Goal: Find specific page/section: Find specific page/section

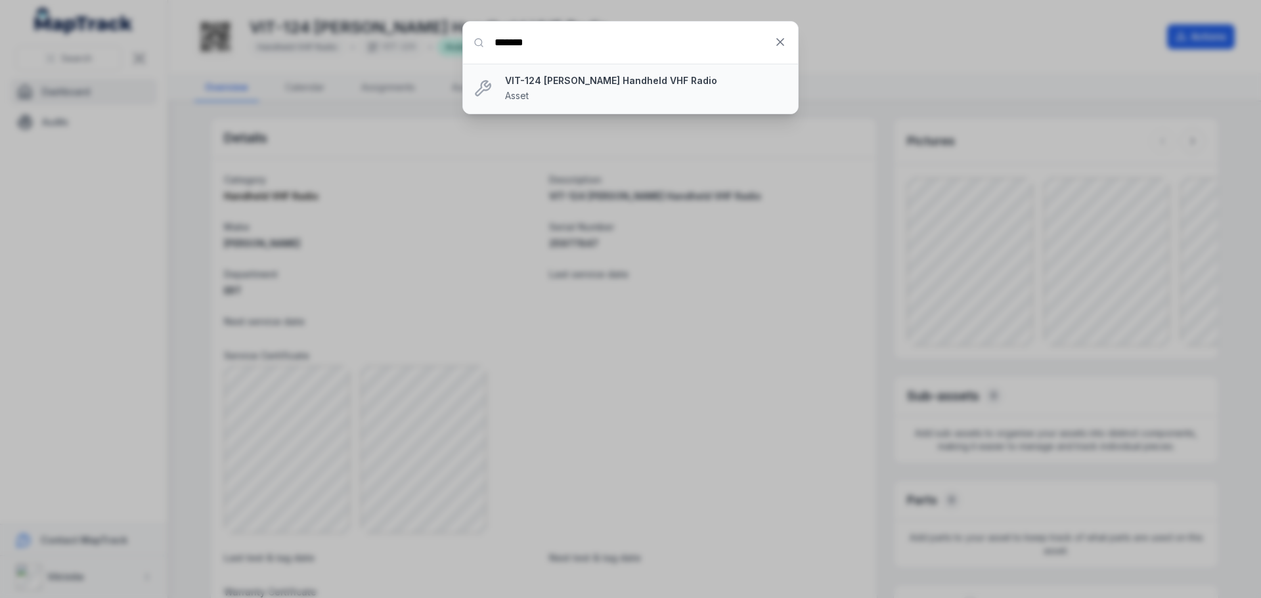
type input "*******"
click at [500, 85] on li "VIT-124 [PERSON_NAME] Handheld VHF Radio Asset" at bounding box center [630, 89] width 335 height 50
click at [519, 83] on strong "VIT-124 [PERSON_NAME] Handheld VHF Radio" at bounding box center [646, 80] width 282 height 13
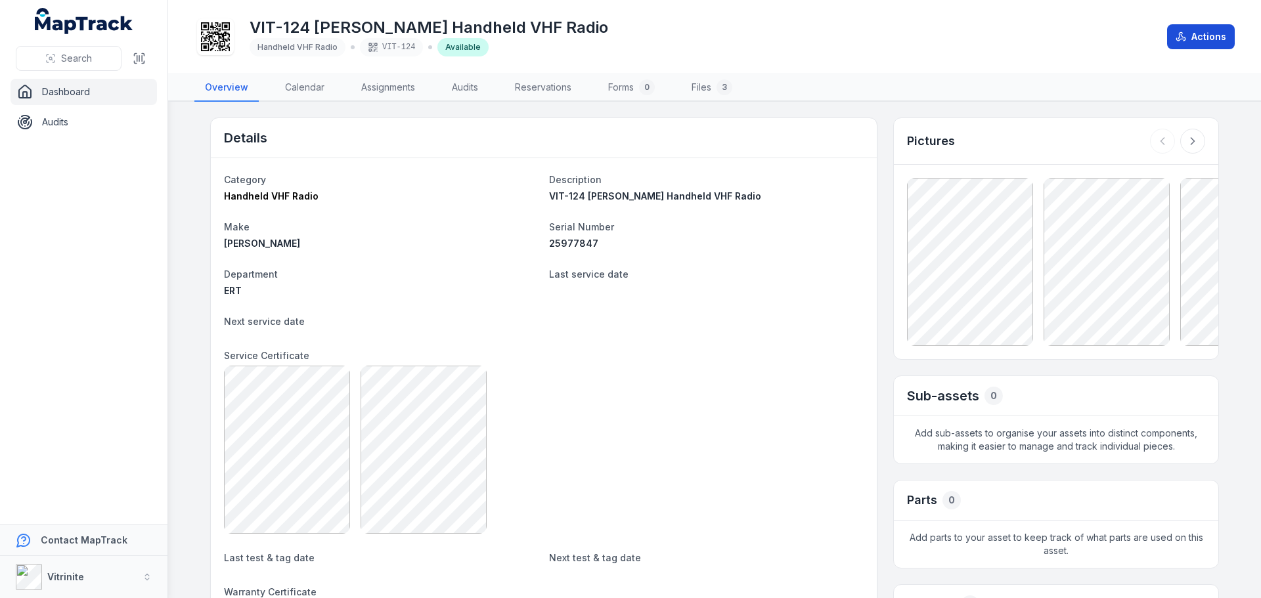
click at [1196, 34] on button "Actions" at bounding box center [1201, 36] width 68 height 25
click at [1204, 47] on button "Actions" at bounding box center [1201, 36] width 68 height 25
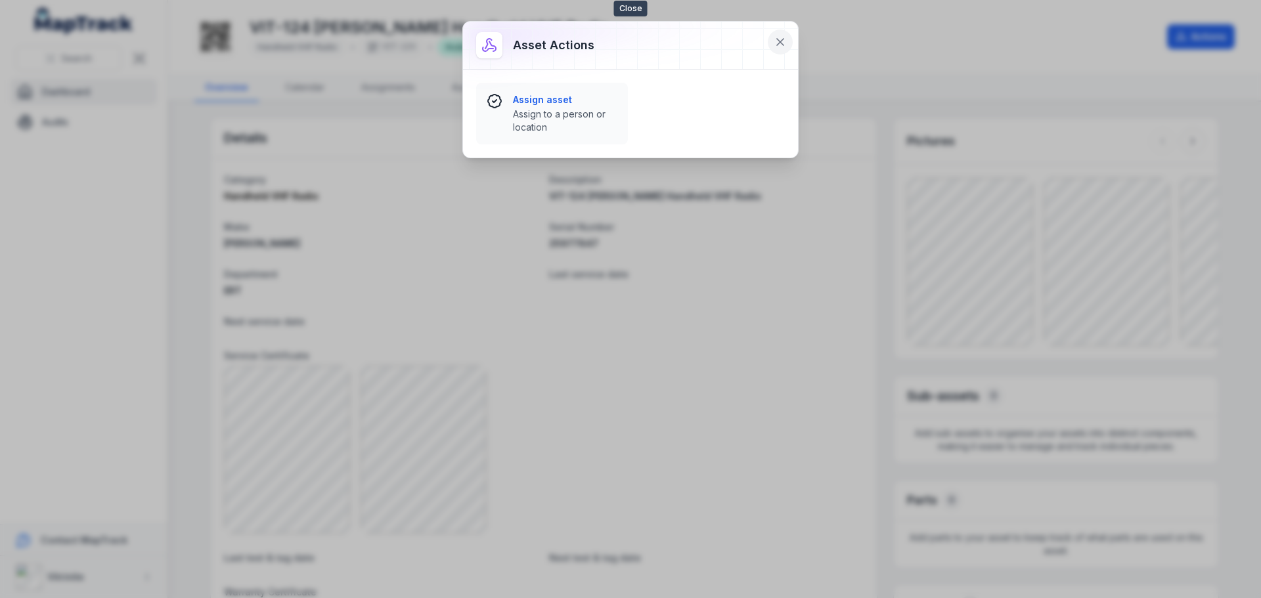
click at [775, 46] on icon at bounding box center [780, 41] width 13 height 13
